Goal: Information Seeking & Learning: Learn about a topic

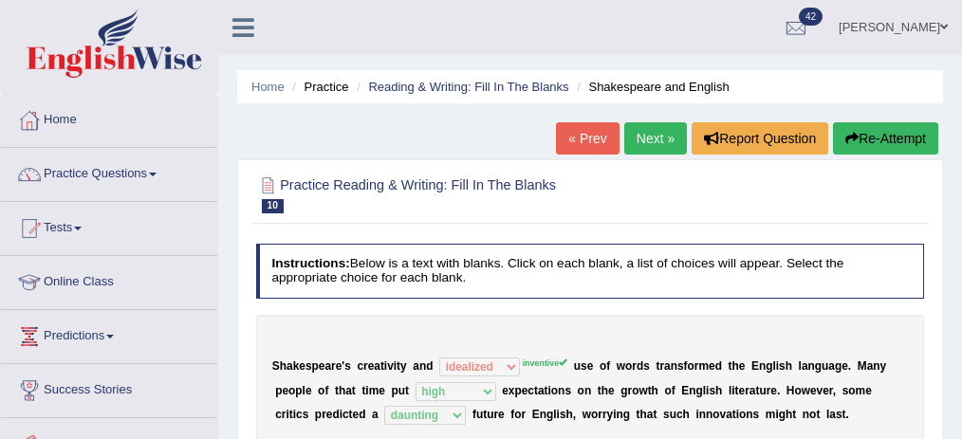
select select "idealized"
select select "high"
select select "daunting"
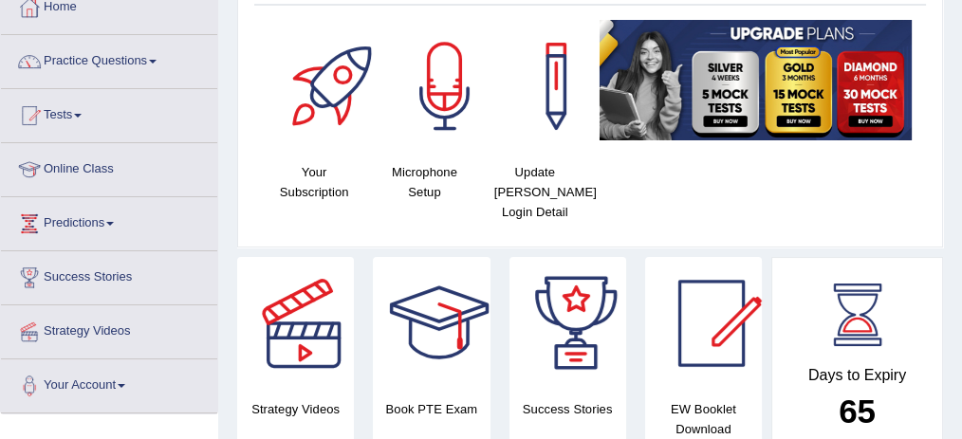
scroll to position [126, 0]
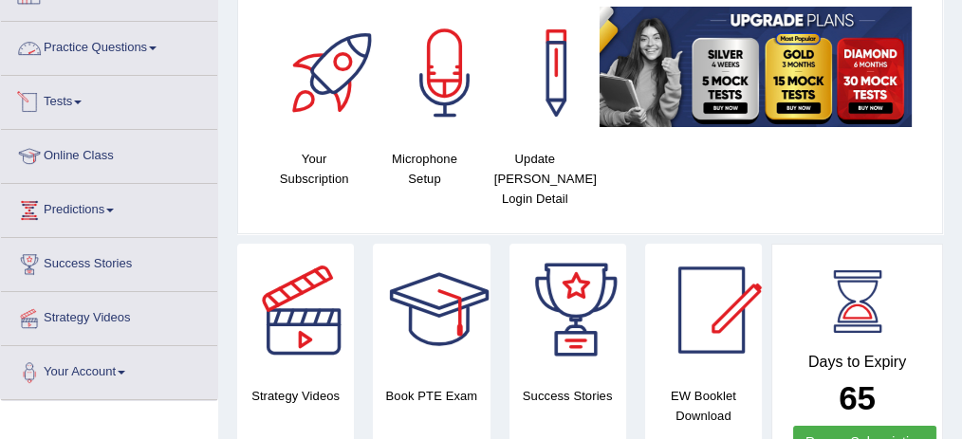
click at [156, 46] on span at bounding box center [153, 48] width 8 height 4
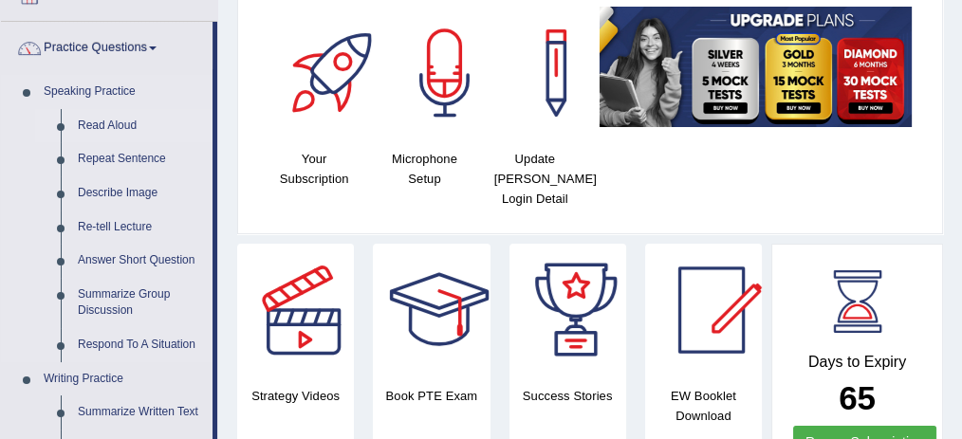
scroll to position [190, 0]
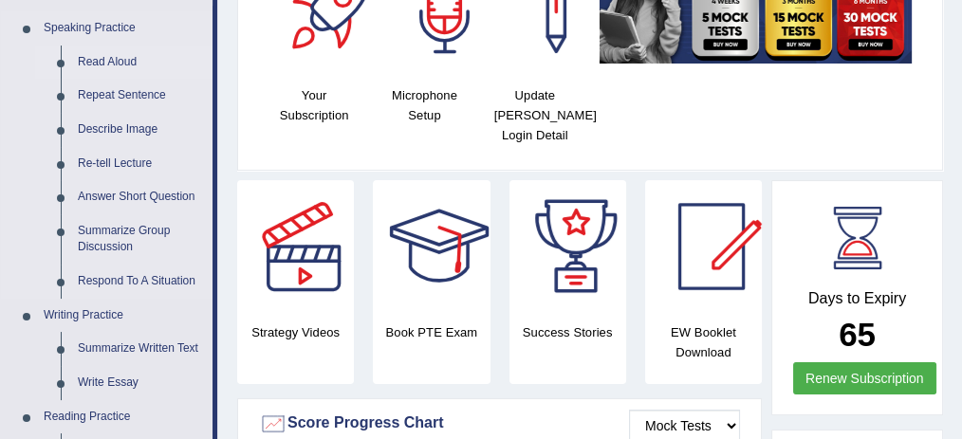
click at [119, 59] on link "Read Aloud" at bounding box center [140, 63] width 143 height 34
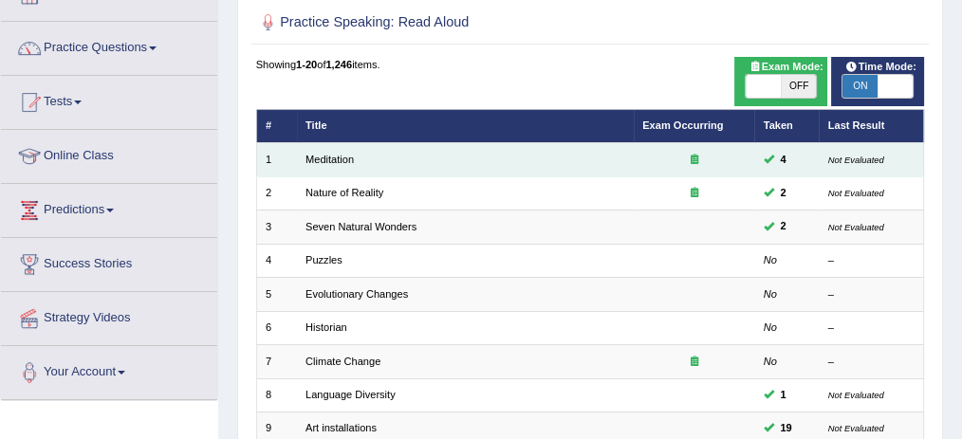
drag, startPoint x: 343, startPoint y: 158, endPoint x: 331, endPoint y: 150, distance: 15.0
click at [343, 157] on link "Meditation" at bounding box center [329, 159] width 48 height 11
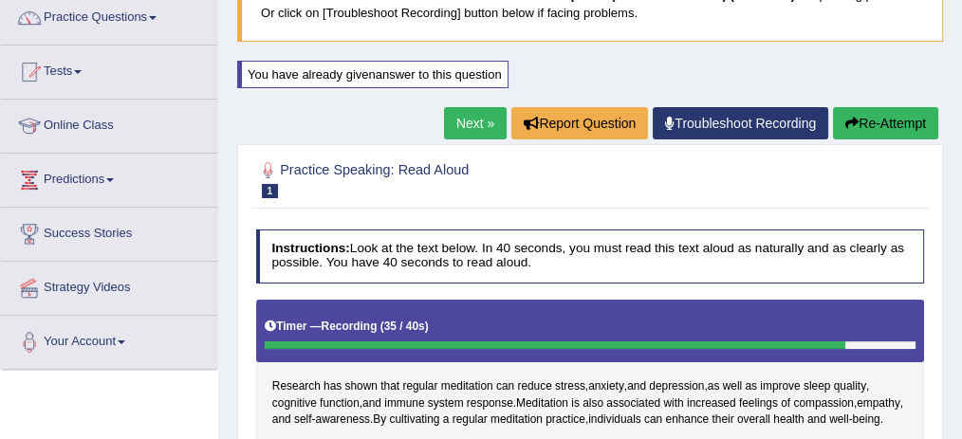
scroll to position [126, 0]
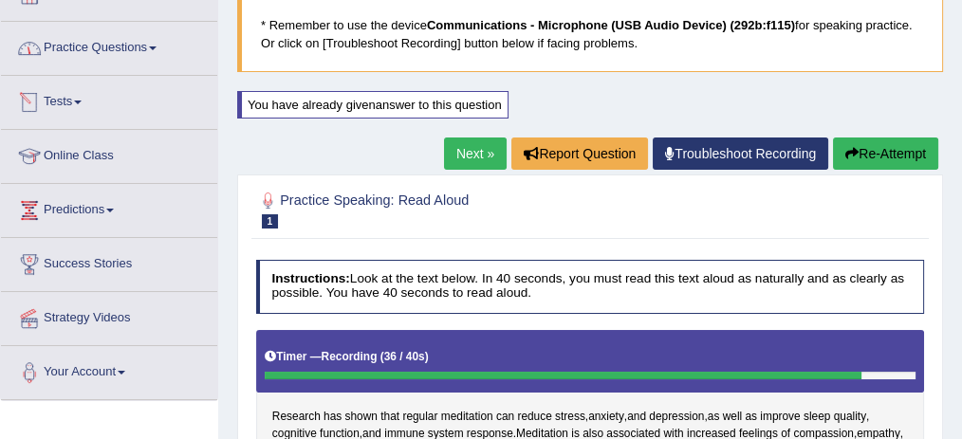
click at [140, 50] on link "Practice Questions" at bounding box center [109, 45] width 216 height 47
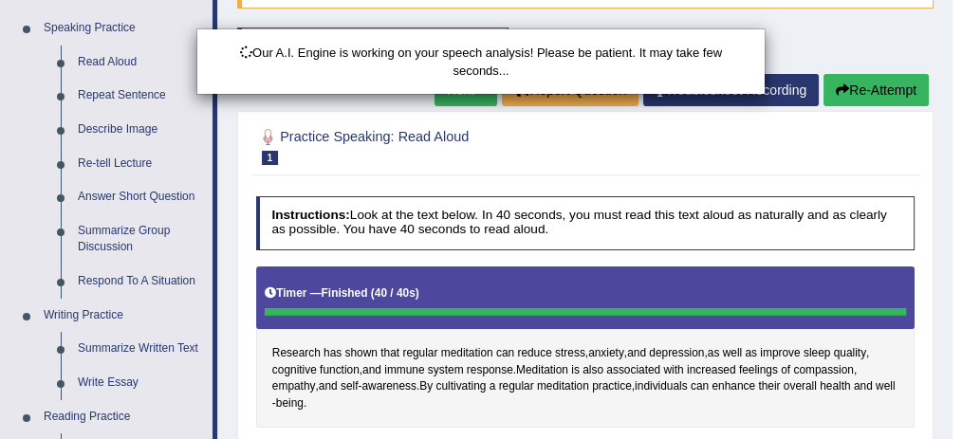
scroll to position [252, 0]
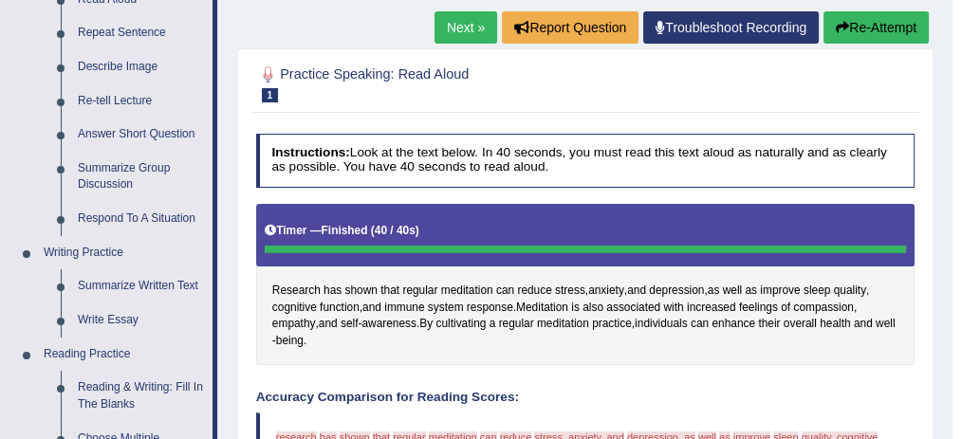
click at [832, 14] on button "Re-Attempt" at bounding box center [875, 27] width 105 height 32
